Goal: Information Seeking & Learning: Learn about a topic

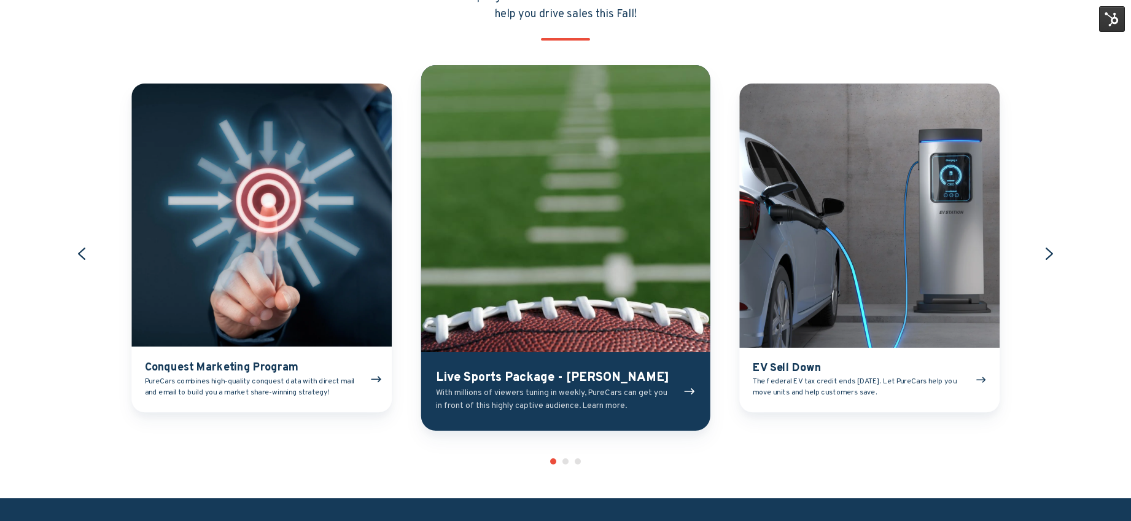
scroll to position [1360, 0]
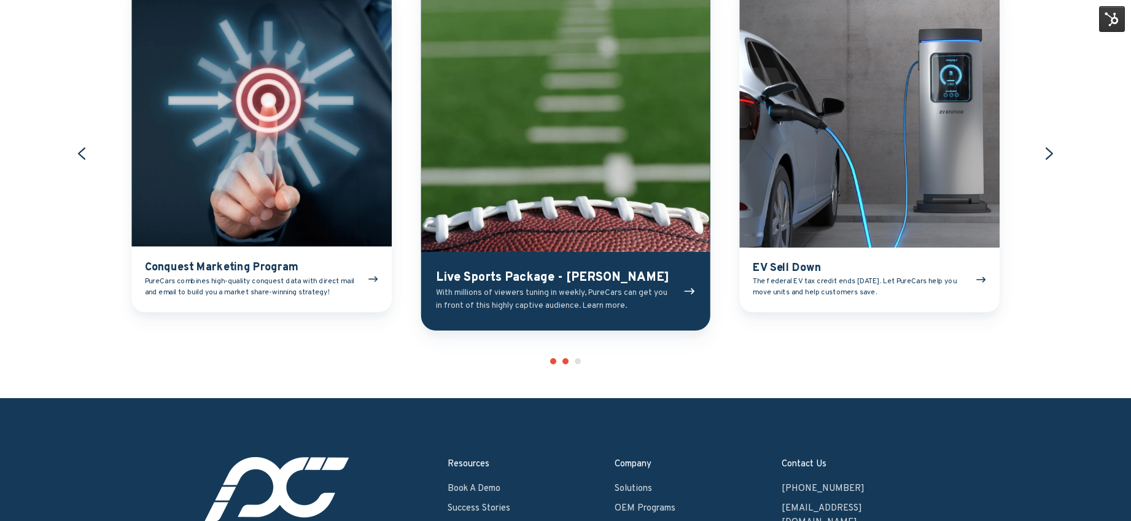
click at [563, 360] on button "Go to slide 2" at bounding box center [565, 361] width 6 height 6
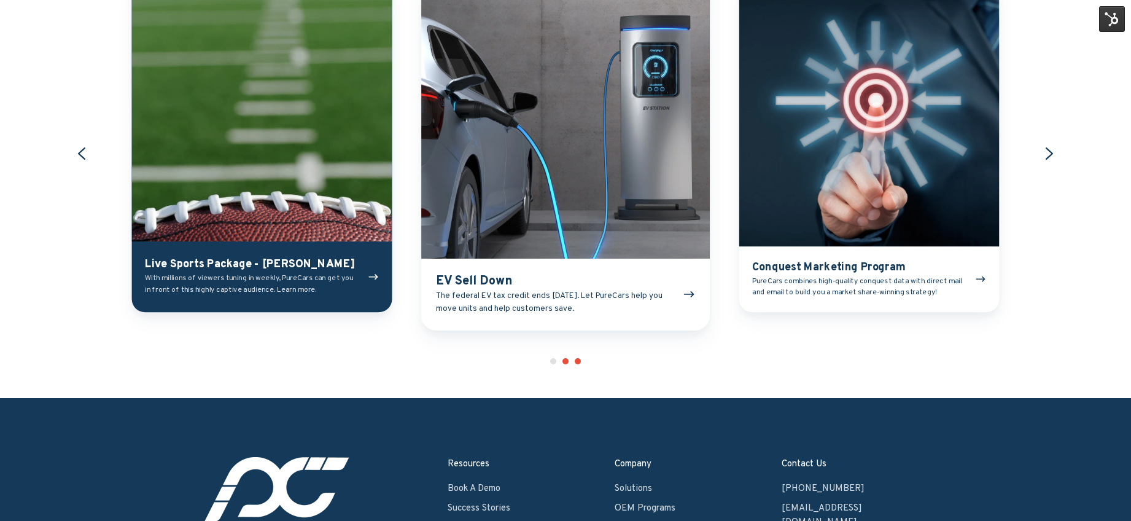
click at [577, 361] on button "Go to slide 3" at bounding box center [578, 361] width 6 height 6
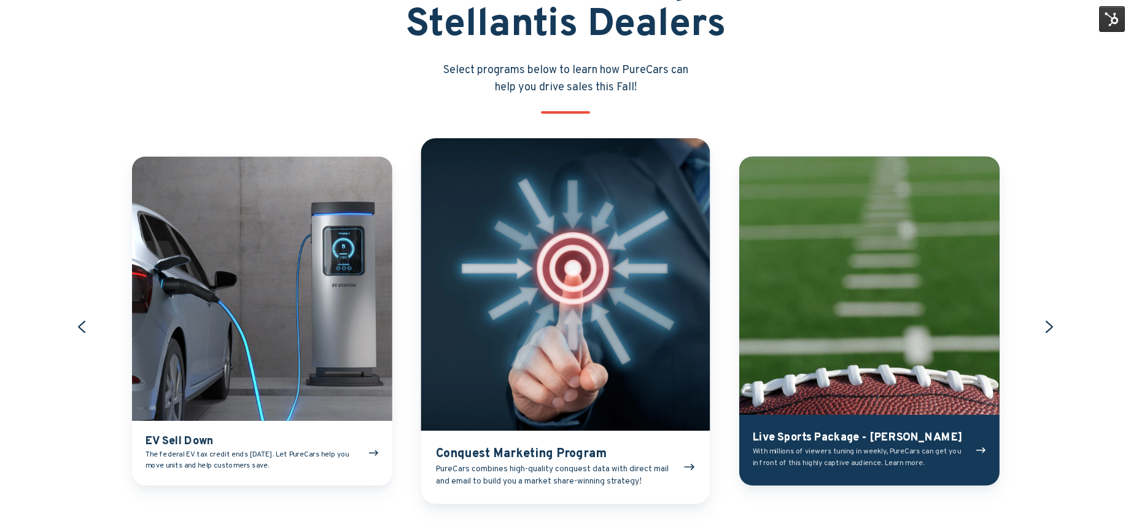
scroll to position [1245, 0]
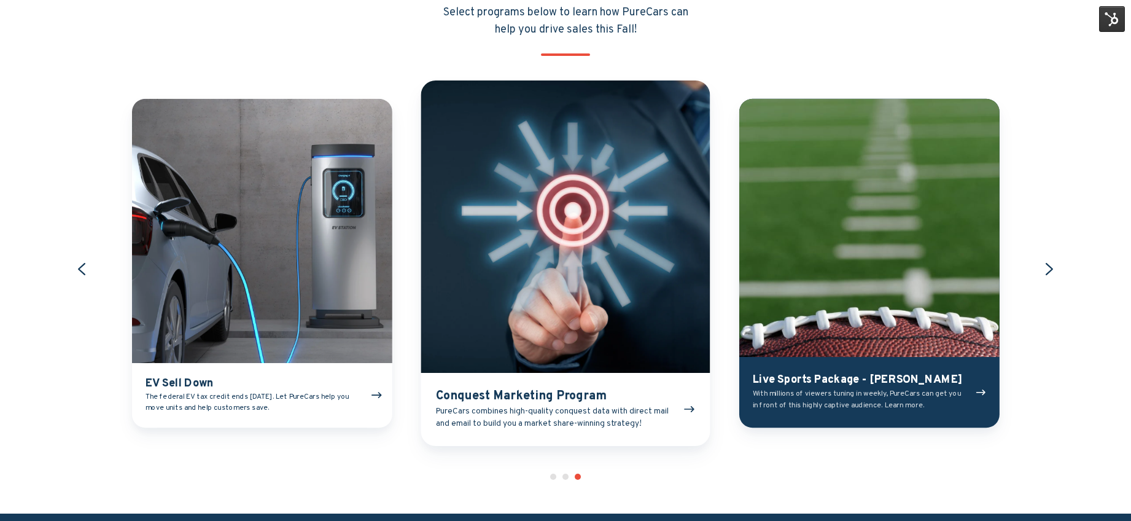
click at [250, 263] on link "EV Sell Down" at bounding box center [262, 262] width 260 height 329
click at [520, 299] on link "Conquest Marketing Program" at bounding box center [565, 262] width 289 height 365
click at [896, 205] on link "Live Sports Package - [PERSON_NAME]" at bounding box center [869, 262] width 260 height 329
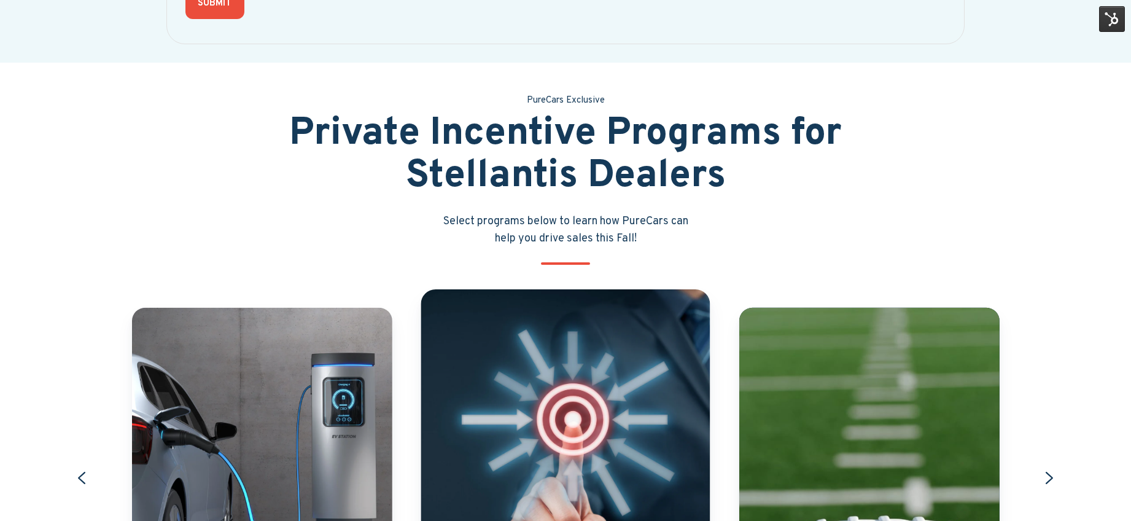
scroll to position [1434, 0]
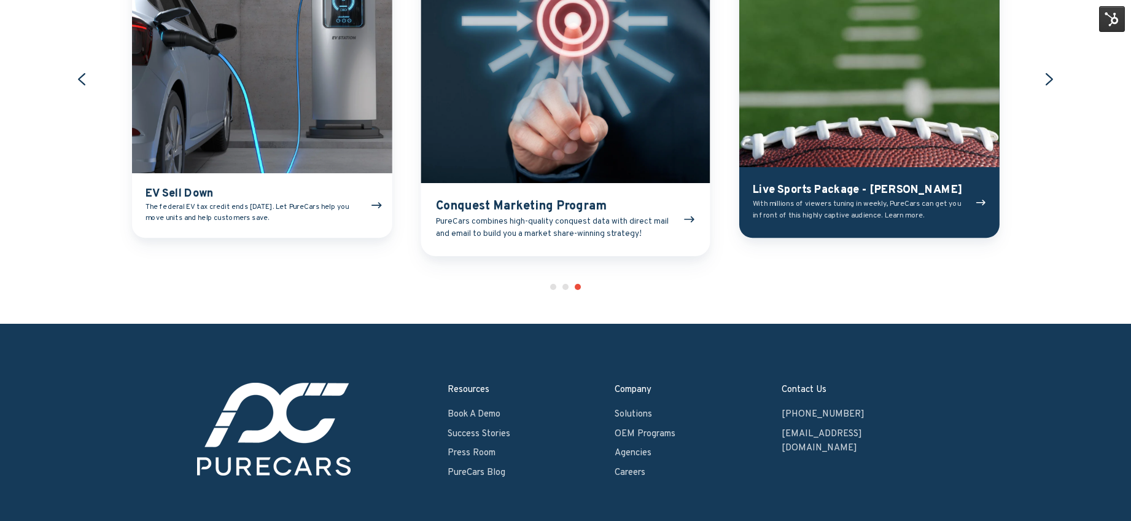
click at [291, 109] on link "EV Sell Down" at bounding box center [262, 73] width 260 height 329
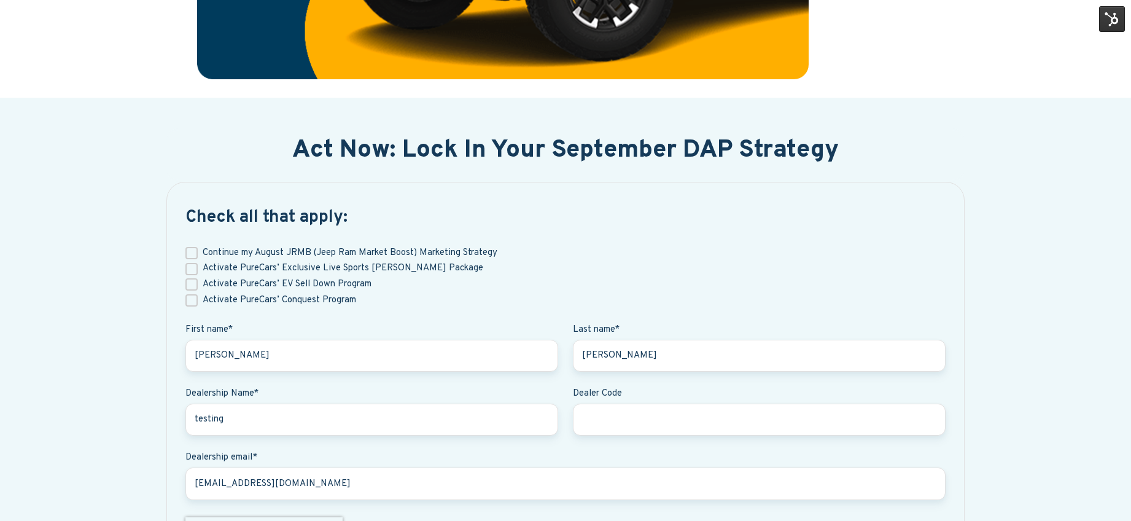
scroll to position [457, 0]
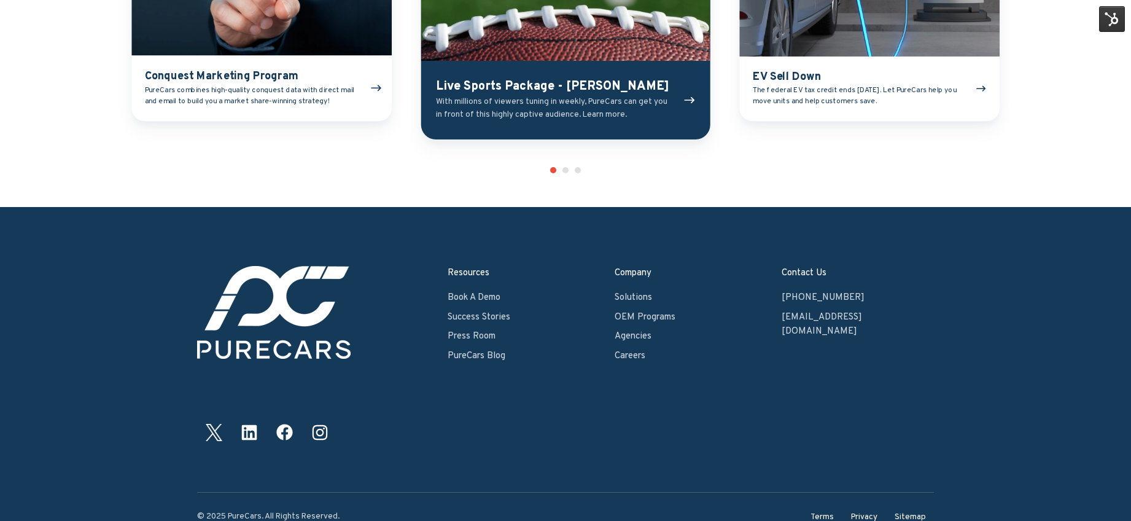
scroll to position [1437, 0]
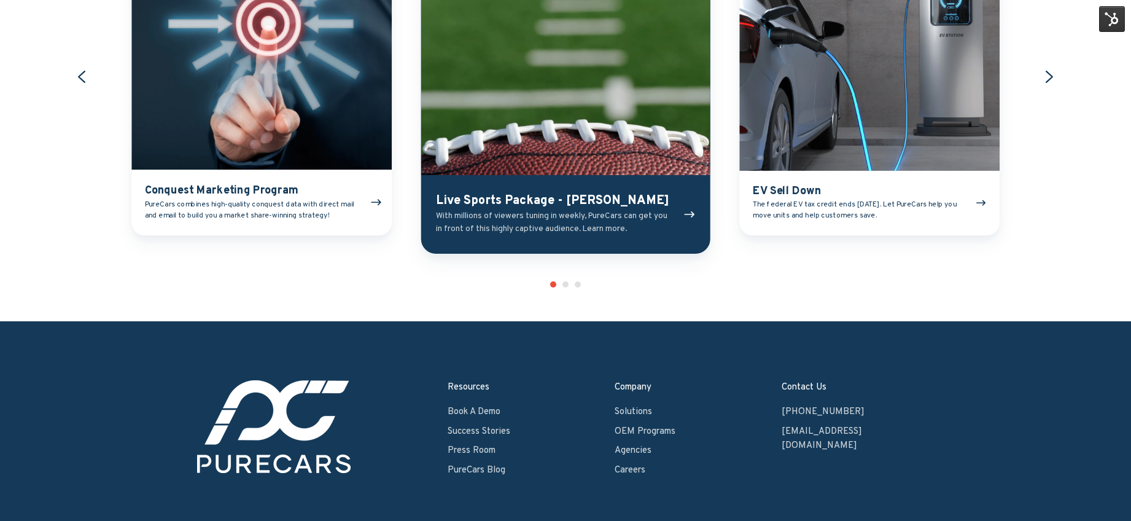
click at [183, 203] on link "Conquest Marketing Program" at bounding box center [262, 70] width 260 height 329
click at [692, 215] on link "Live Sports Package - [PERSON_NAME]" at bounding box center [565, 70] width 289 height 365
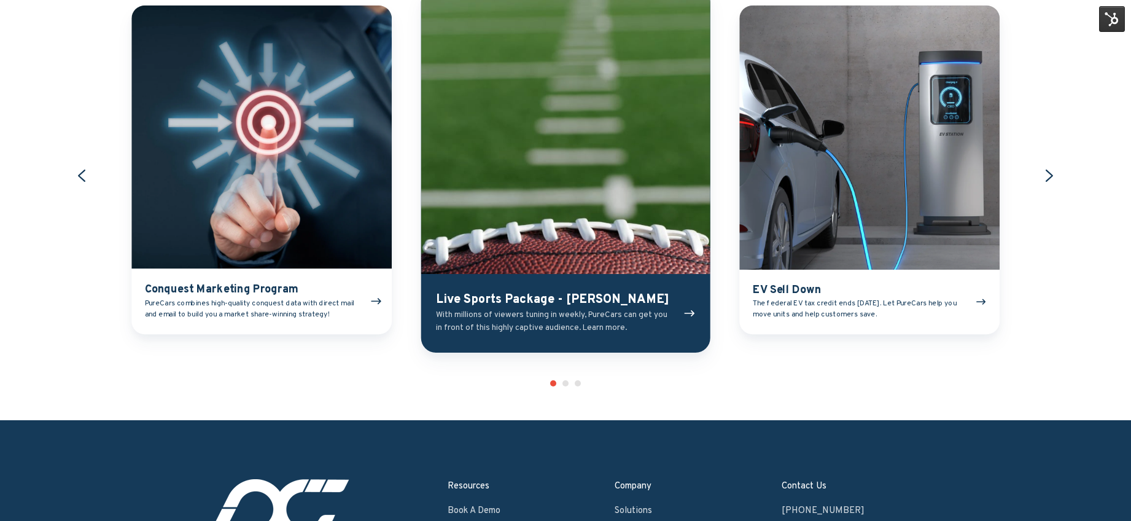
scroll to position [1310, 0]
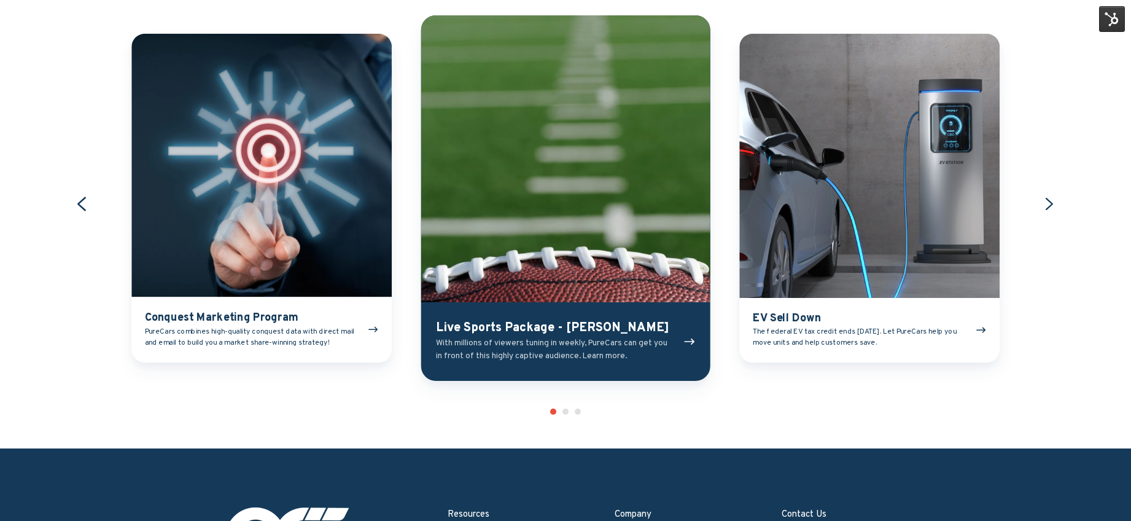
click at [78, 199] on icon "Go to last slide" at bounding box center [81, 203] width 17 height 17
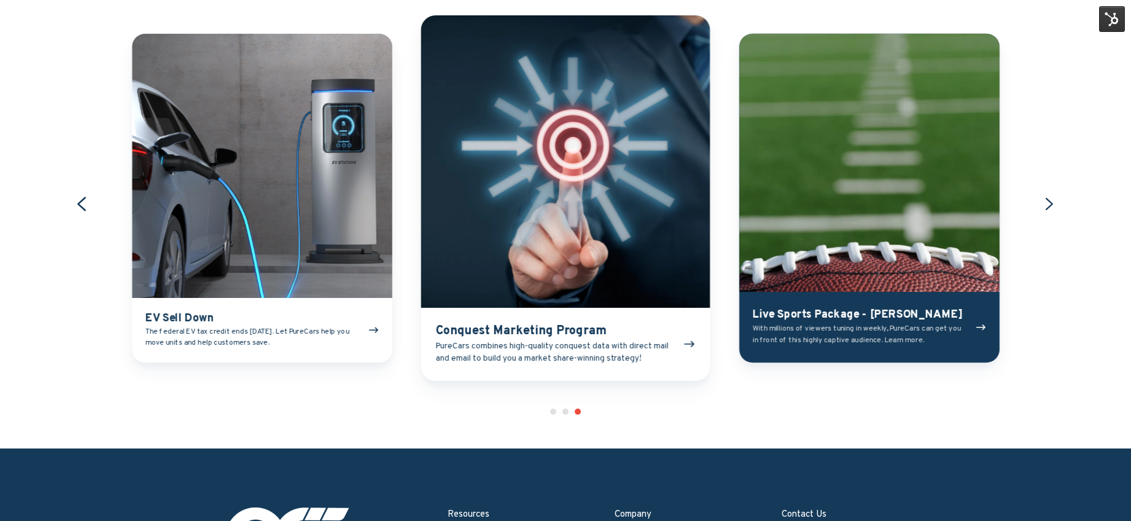
click at [78, 199] on icon "Previous slide" at bounding box center [81, 203] width 17 height 17
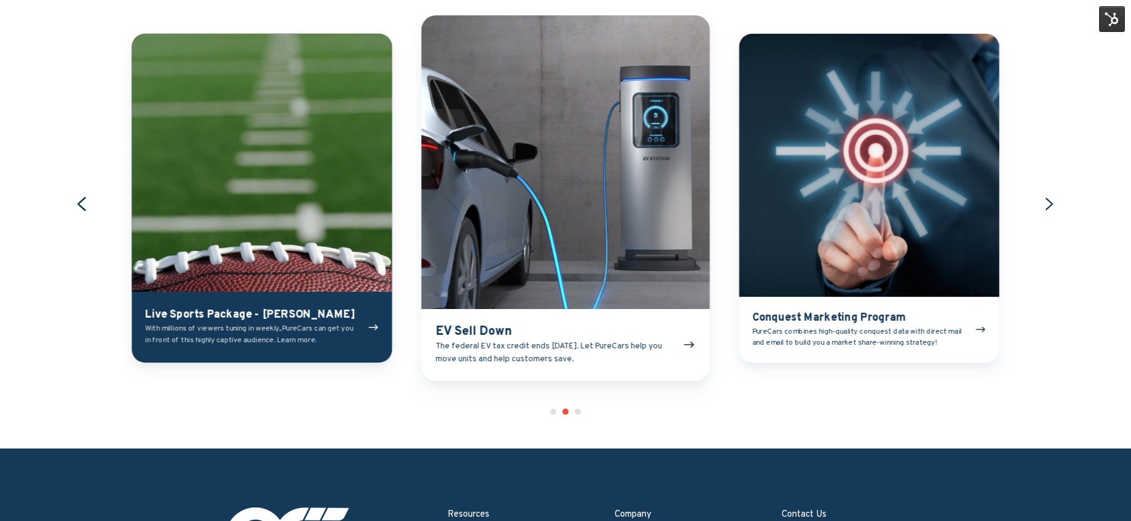
click at [78, 199] on icon "Previous slide" at bounding box center [81, 203] width 17 height 17
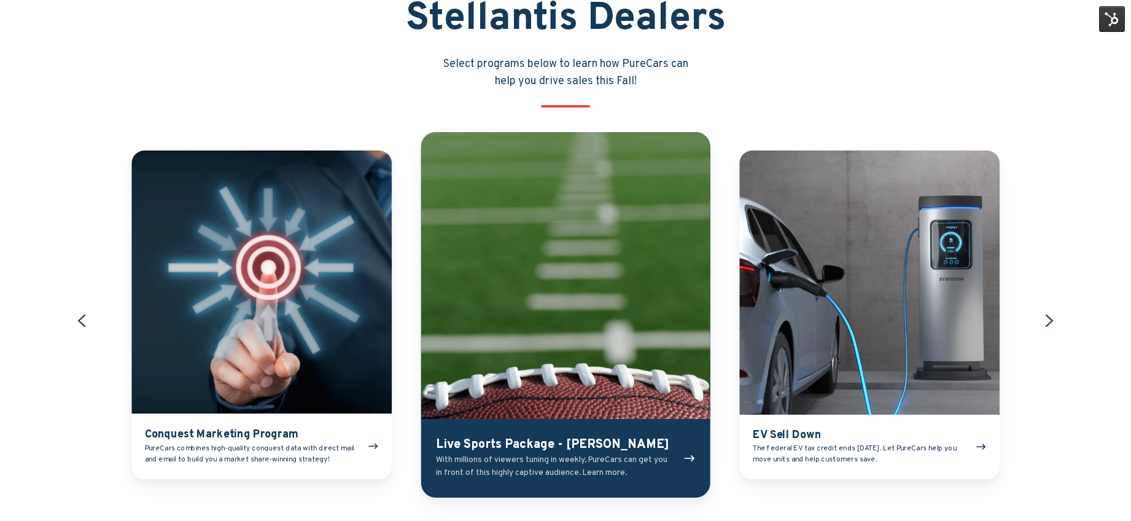
scroll to position [1195, 0]
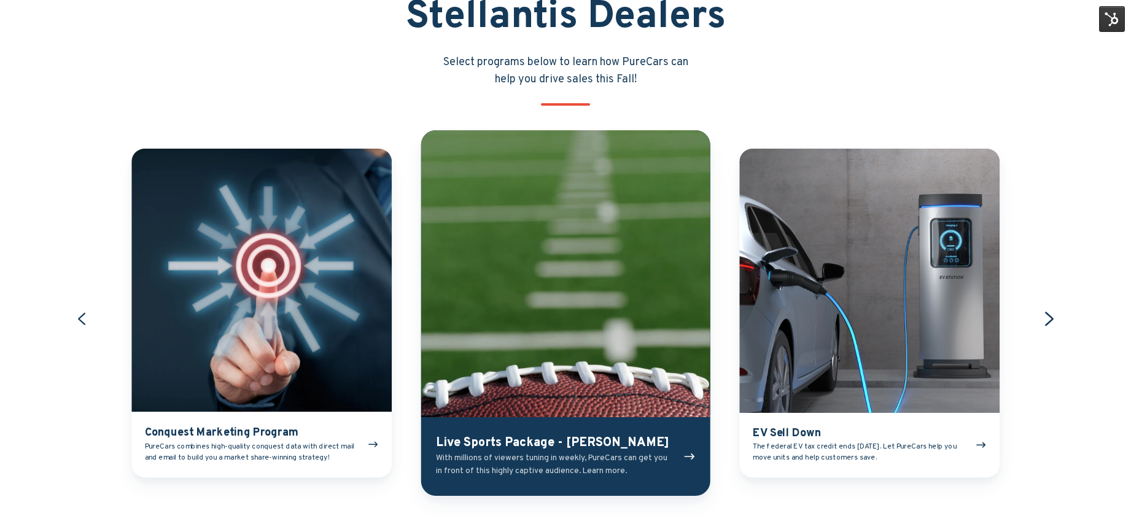
click at [1051, 315] on icon "Next slide" at bounding box center [1048, 318] width 17 height 17
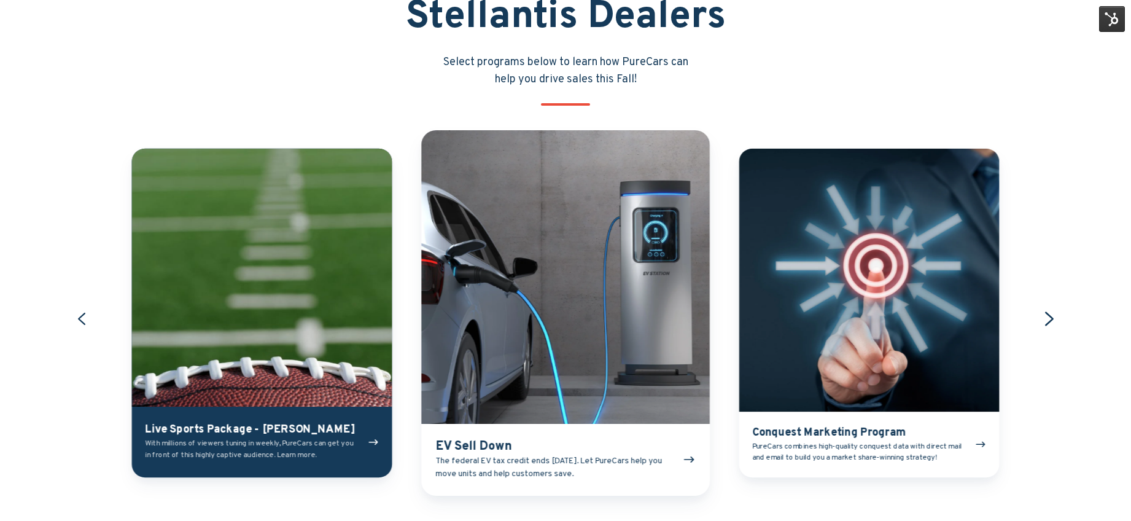
click at [1051, 315] on icon "Next slide" at bounding box center [1048, 318] width 17 height 17
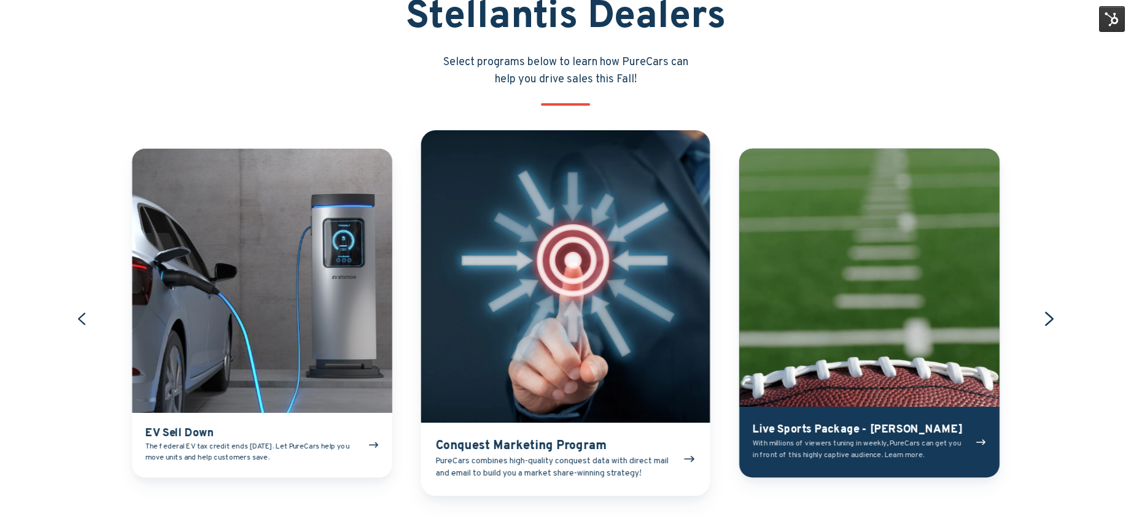
click at [1051, 315] on icon "Go to first slide" at bounding box center [1048, 318] width 17 height 17
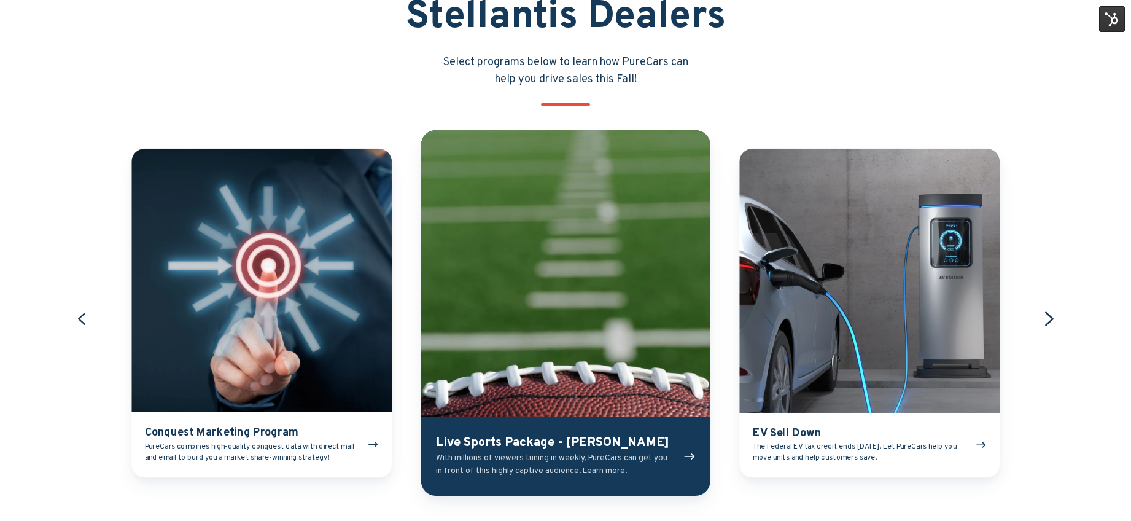
click at [1047, 320] on icon "Next slide" at bounding box center [1048, 318] width 17 height 17
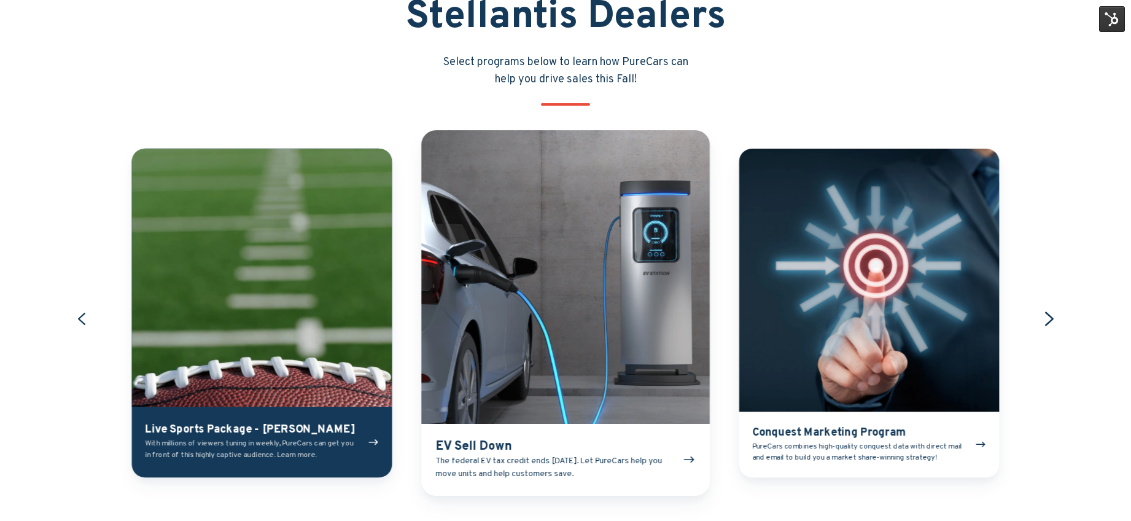
click at [1047, 320] on icon "Next slide" at bounding box center [1048, 318] width 17 height 17
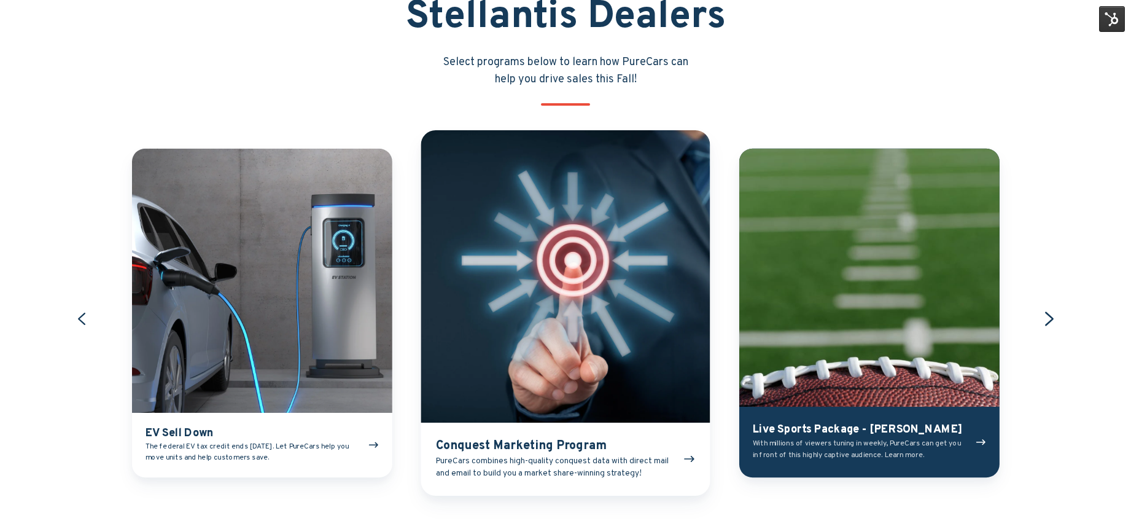
click at [1047, 320] on icon "Go to first slide" at bounding box center [1048, 318] width 17 height 17
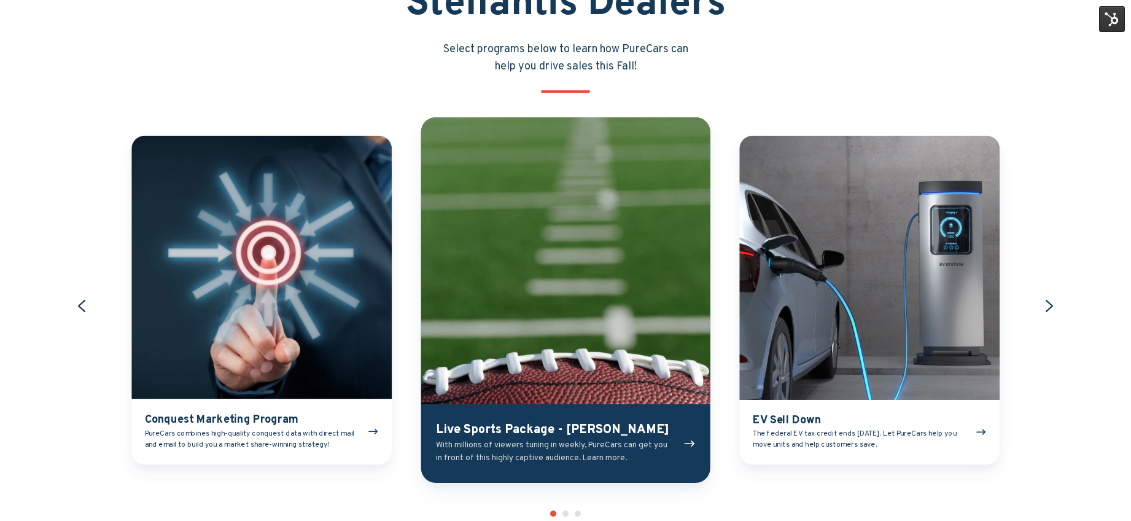
scroll to position [1210, 0]
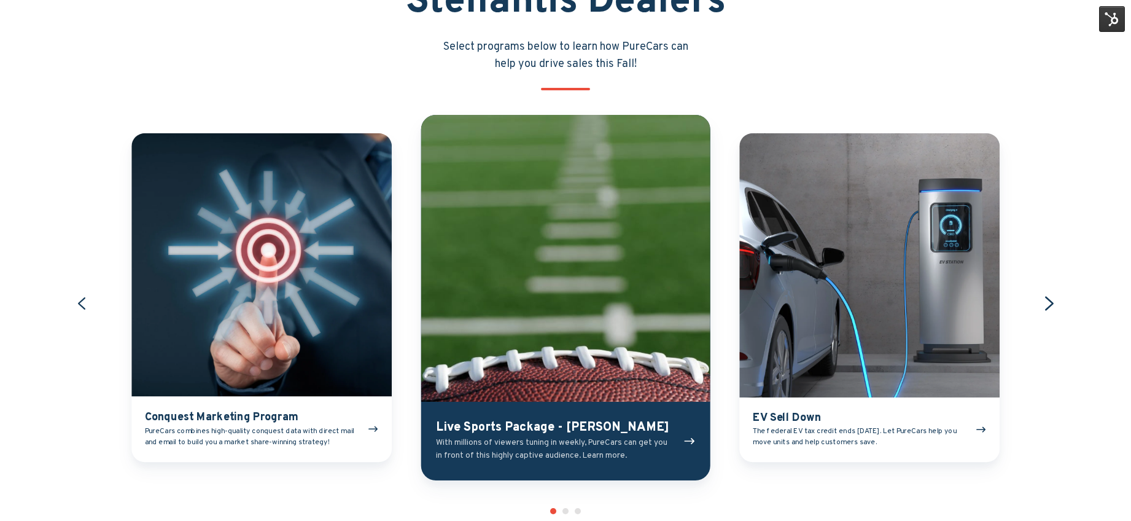
click at [1050, 303] on icon "Next slide" at bounding box center [1048, 303] width 17 height 17
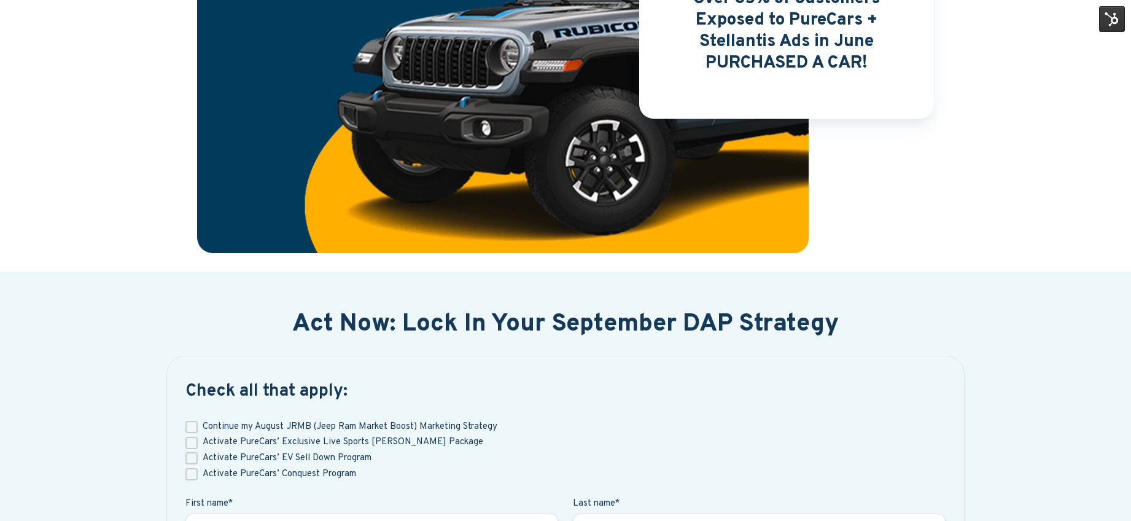
scroll to position [6, 0]
